Goal: Task Accomplishment & Management: Manage account settings

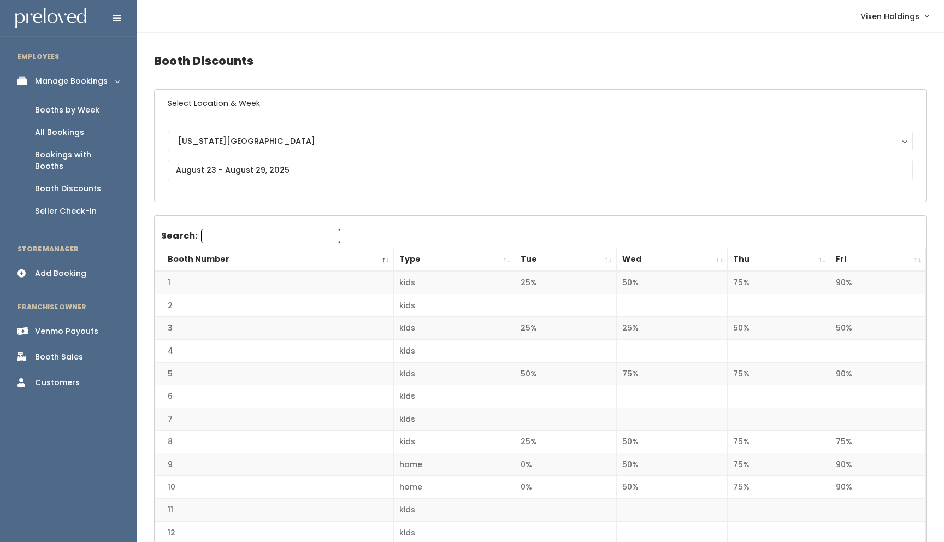
click at [73, 113] on div "Booths by Week" at bounding box center [67, 109] width 64 height 11
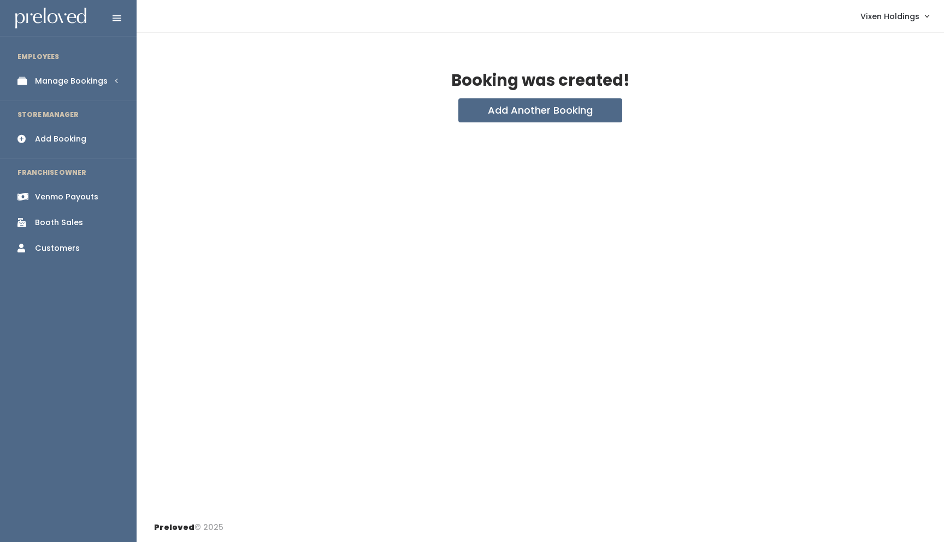
click at [95, 81] on div "Manage Bookings" at bounding box center [71, 80] width 73 height 11
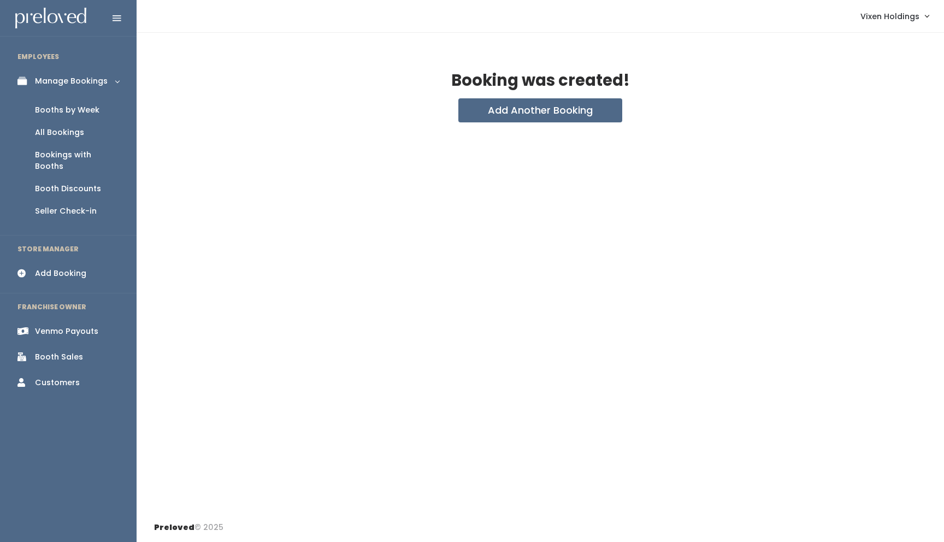
click at [83, 111] on div "Booths by Week" at bounding box center [67, 109] width 64 height 11
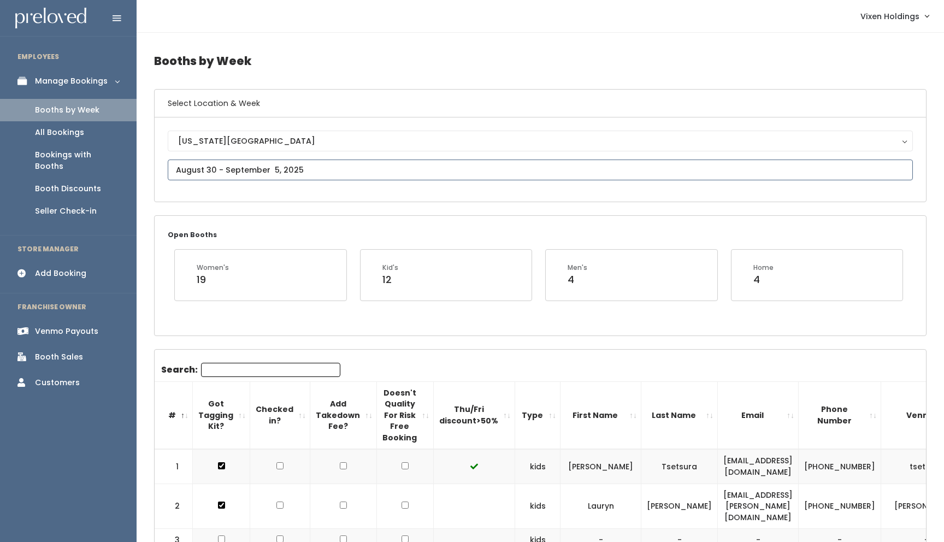
click at [217, 173] on input "text" at bounding box center [540, 170] width 745 height 21
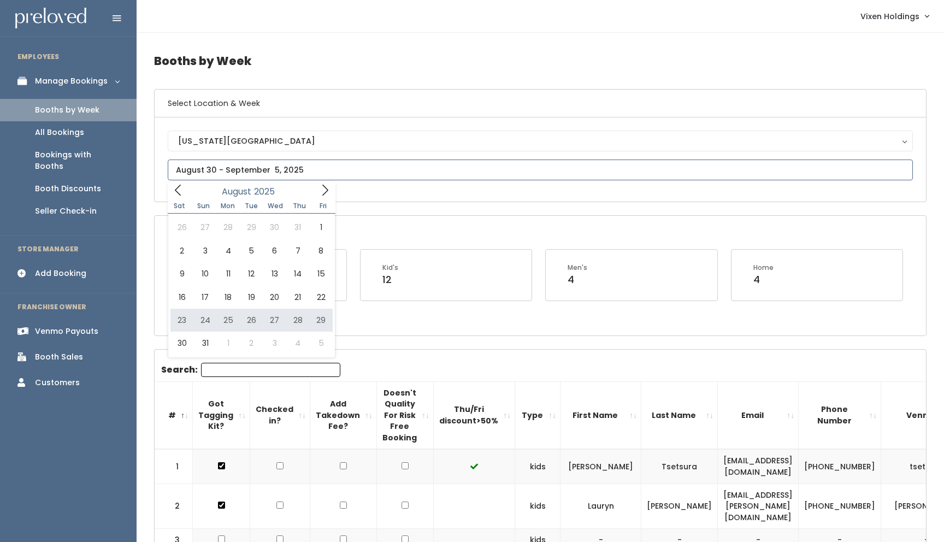
type input "August 23 to August 29"
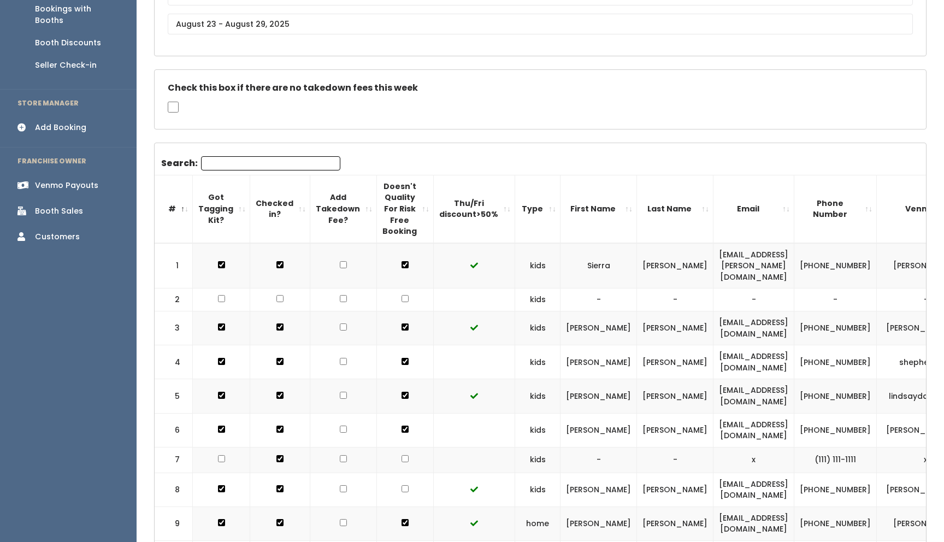
scroll to position [135, 0]
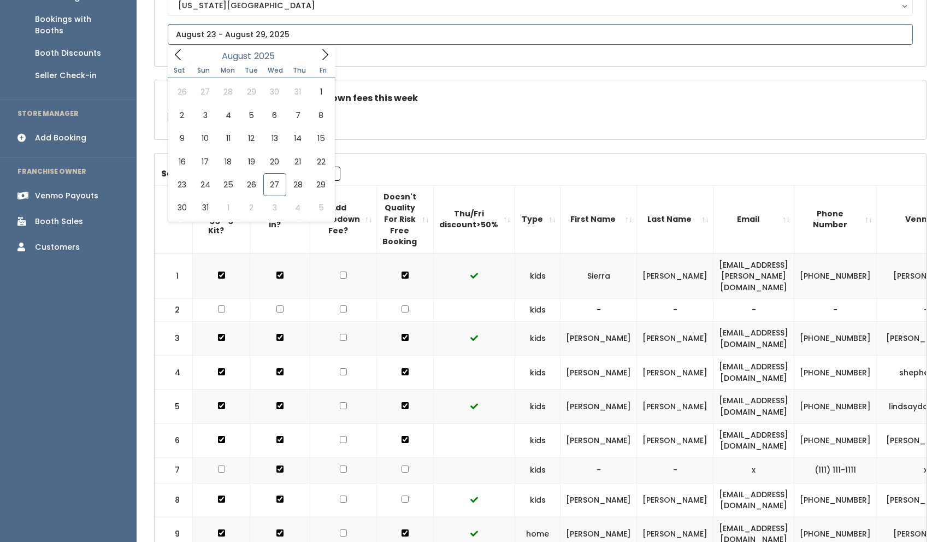
click at [267, 33] on input "text" at bounding box center [540, 34] width 745 height 21
type input "[DATE] to [DATE]"
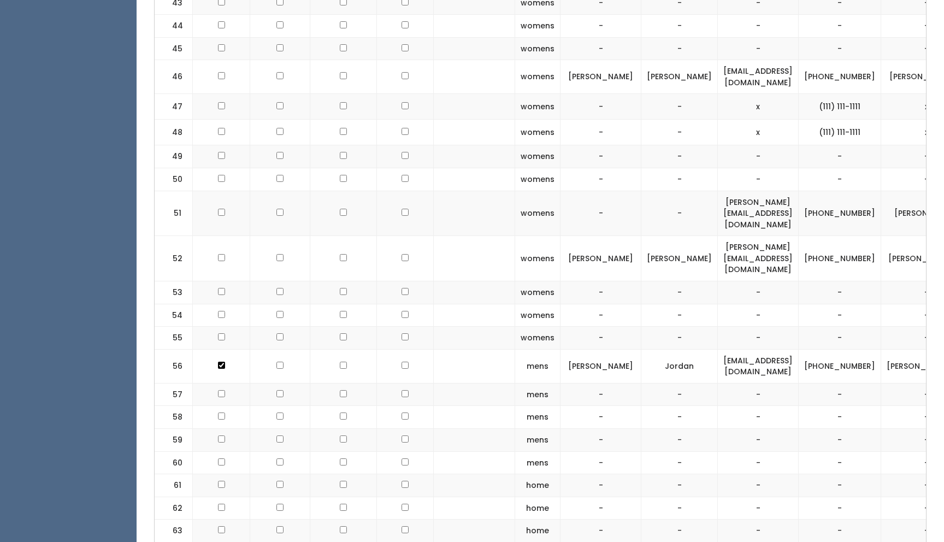
scroll to position [1700, 0]
